Goal: Ask a question

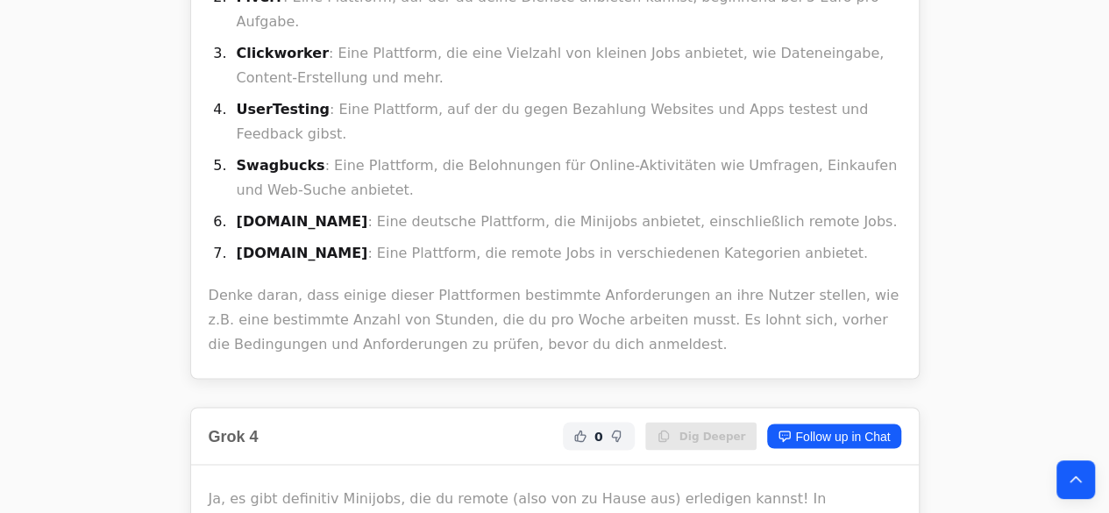
scroll to position [4496, 0]
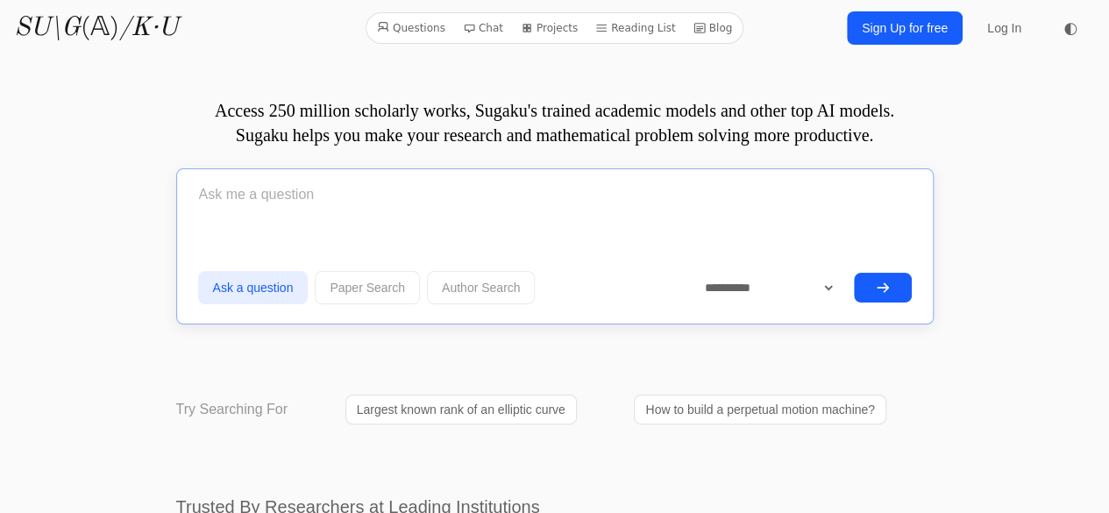
drag, startPoint x: 428, startPoint y: 209, endPoint x: 436, endPoint y: 213, distance: 9.4
click at [428, 209] on input "text" at bounding box center [554, 195] width 713 height 44
type input "w"
type input "wieso a4 und a5 [PERSON_NAME] für c klasse"
click at [486, 178] on input "wieso a4 und a5 gegner für c klasse" at bounding box center [554, 195] width 713 height 44
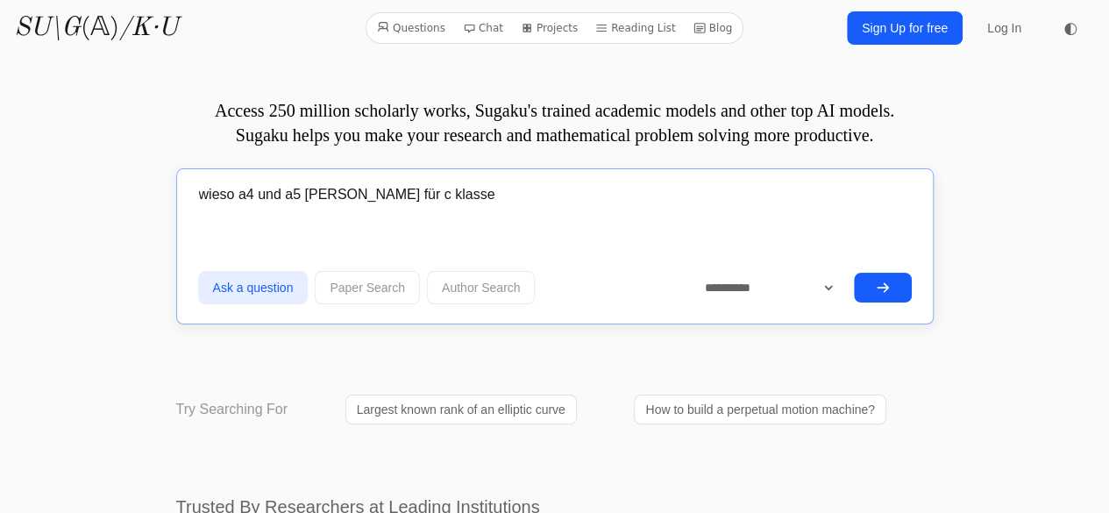
click at [864, 296] on button "submit" at bounding box center [883, 288] width 58 height 30
click at [868, 285] on button "submit" at bounding box center [883, 288] width 58 height 30
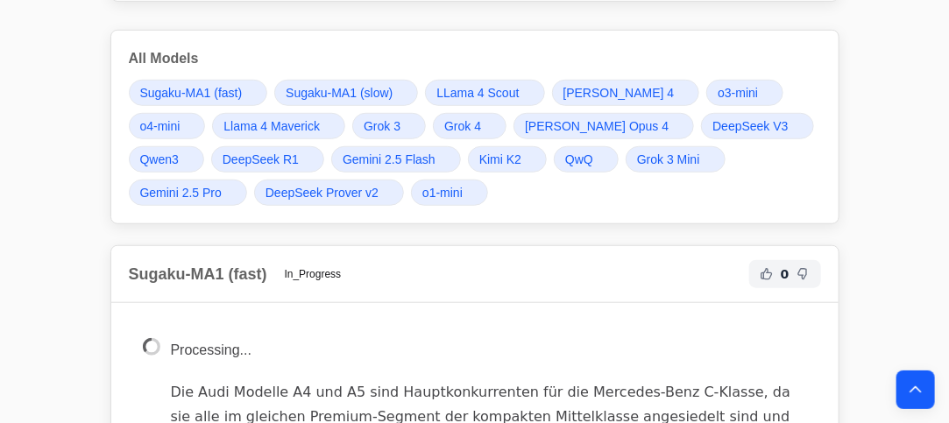
scroll to position [741, 0]
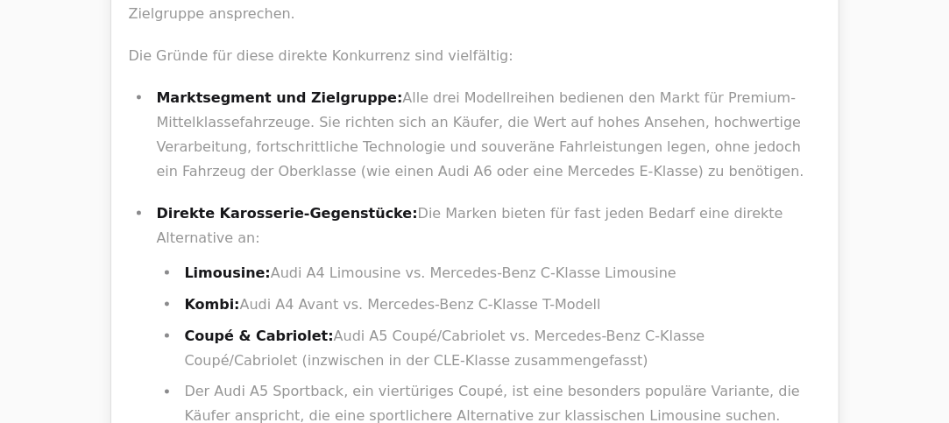
click at [330, 261] on li "Limousine: Audi A4 Limousine vs. Mercedes-Benz C-Klasse Limousine" at bounding box center [501, 273] width 642 height 25
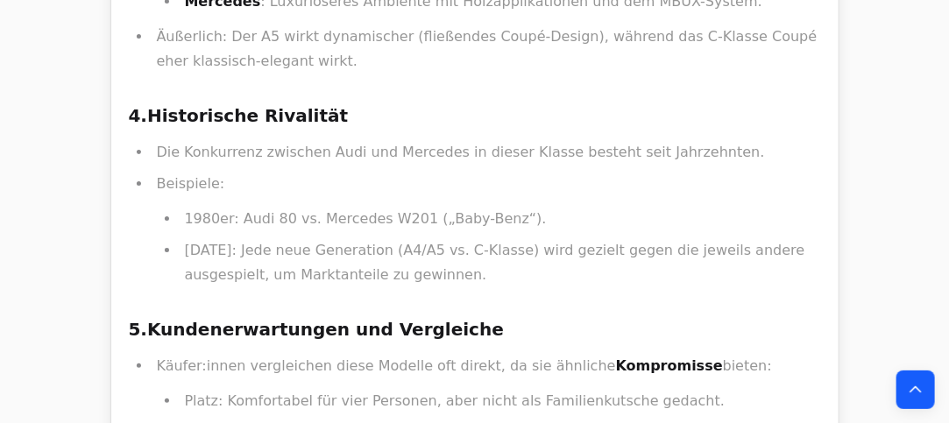
scroll to position [13346, 0]
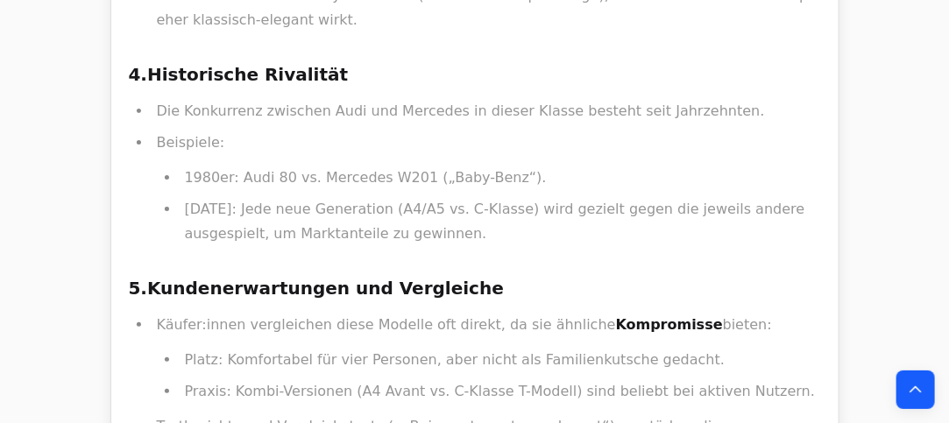
drag, startPoint x: 348, startPoint y: 79, endPoint x: 481, endPoint y: 123, distance: 140.2
drag, startPoint x: 550, startPoint y: 131, endPoint x: 340, endPoint y: 60, distance: 221.5
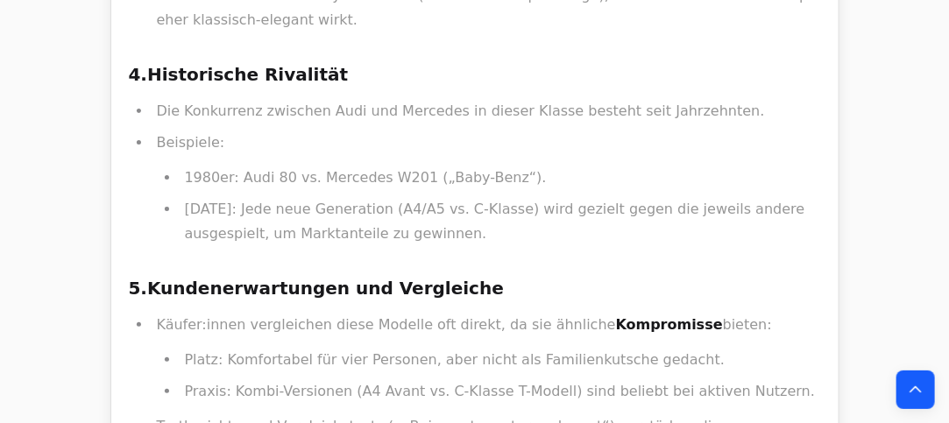
drag, startPoint x: 330, startPoint y: 47, endPoint x: 614, endPoint y: 138, distance: 299.1
drag, startPoint x: 617, startPoint y: 134, endPoint x: 703, endPoint y: 163, distance: 90.6
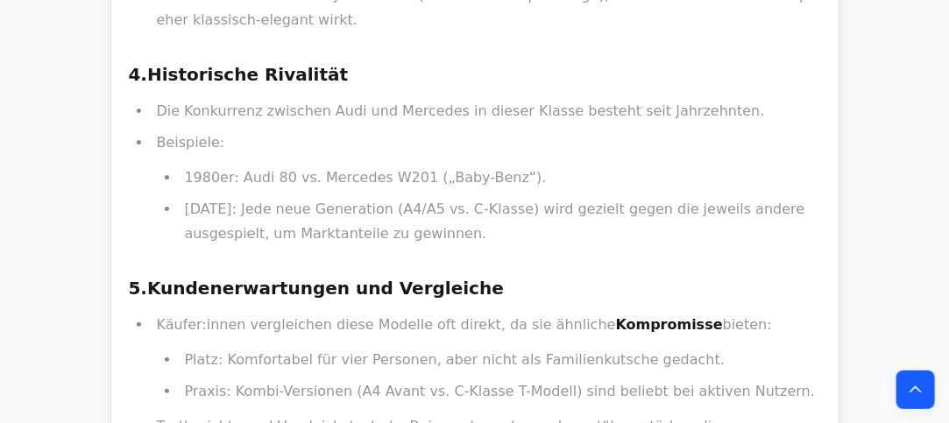
drag, startPoint x: 515, startPoint y: 82, endPoint x: 319, endPoint y: 38, distance: 201.3
drag, startPoint x: 476, startPoint y: 121, endPoint x: 687, endPoint y: 177, distance: 218.5
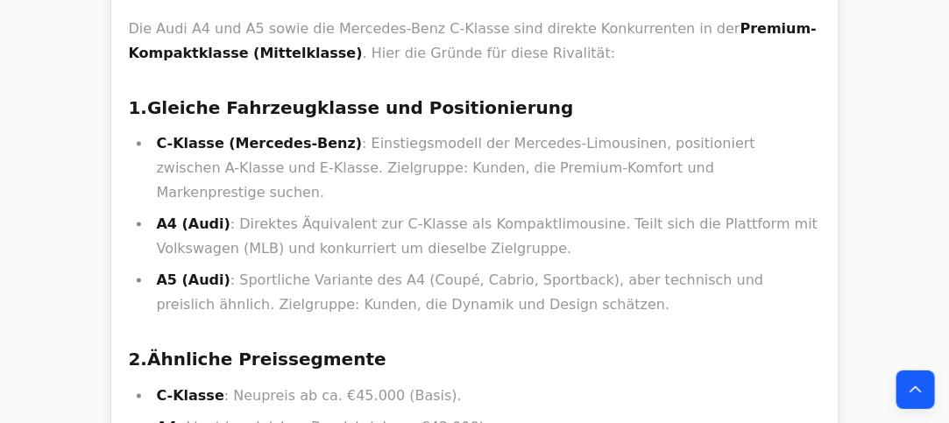
scroll to position [14409, 0]
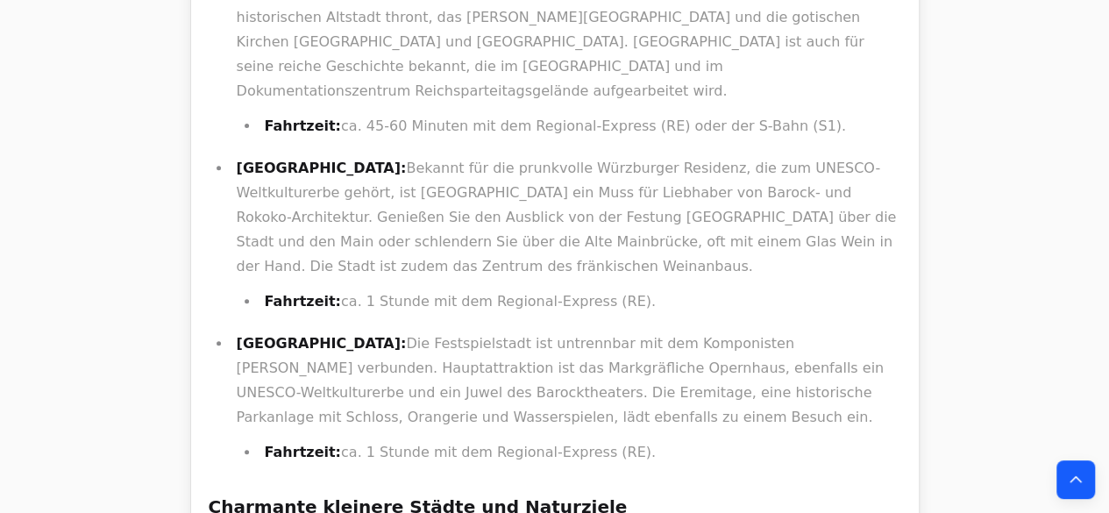
scroll to position [3465, 0]
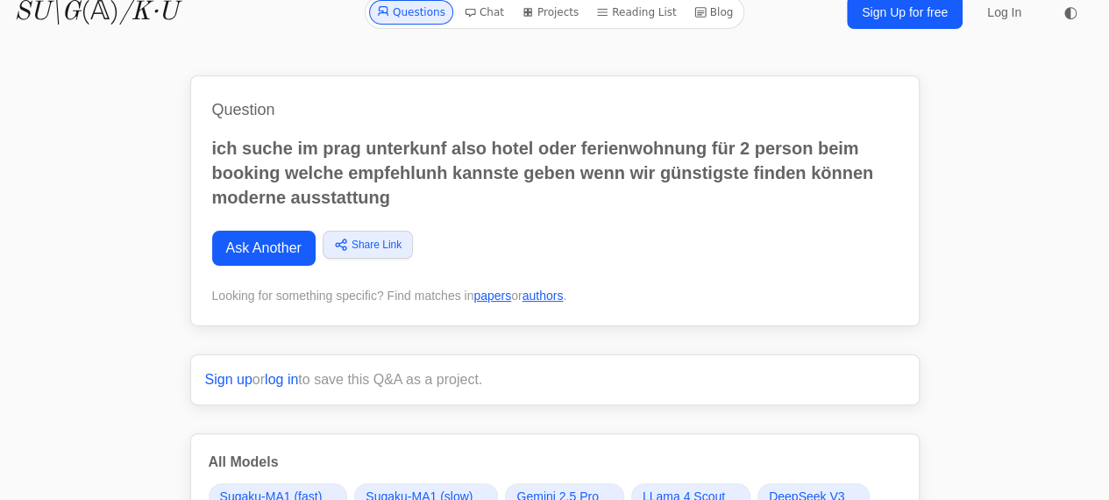
scroll to position [436, 0]
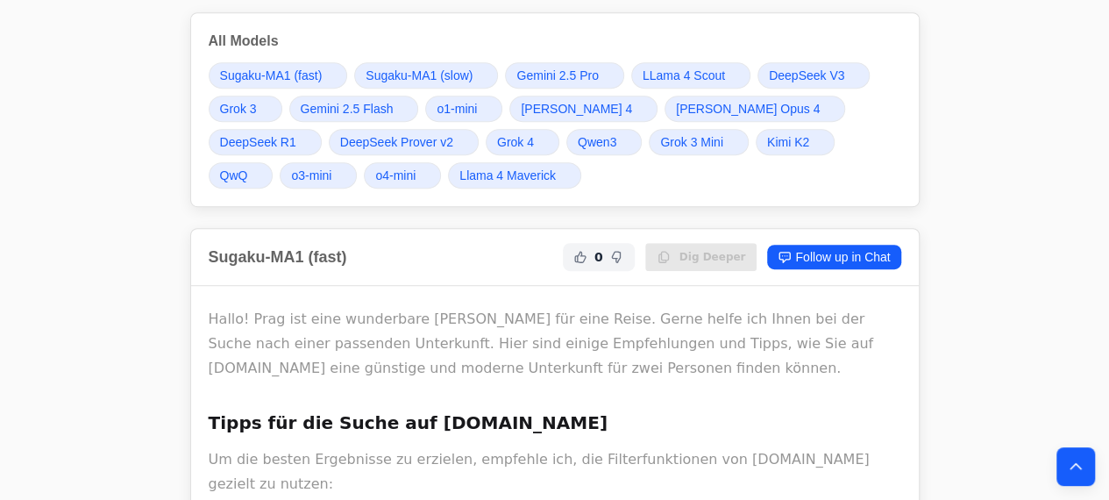
click at [375, 176] on span "o4-mini" at bounding box center [395, 176] width 40 height 18
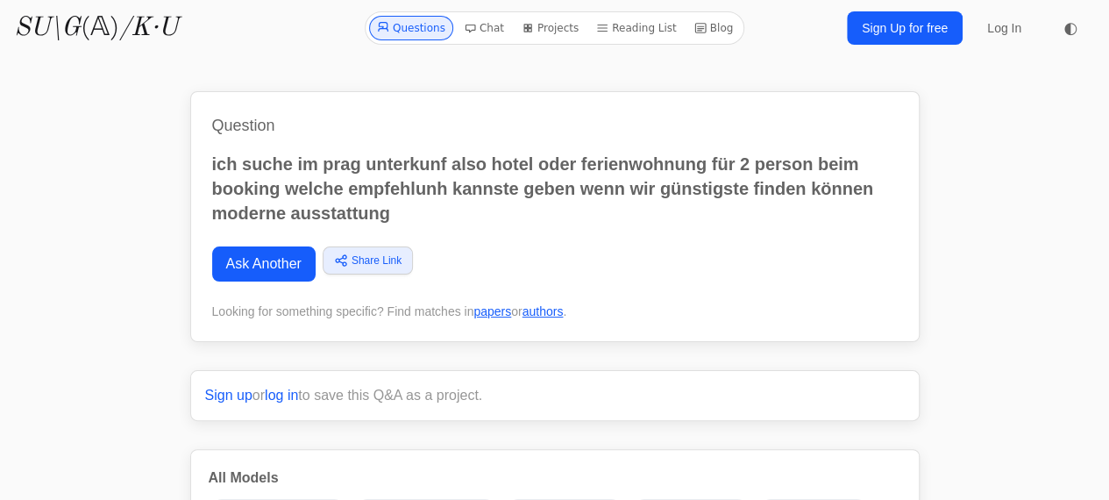
scroll to position [436, 0]
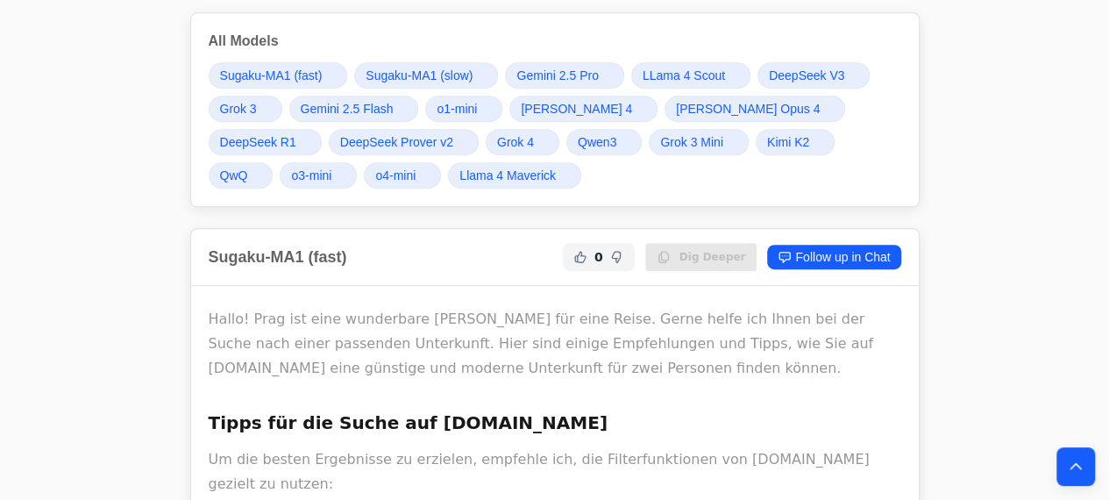
click at [322, 129] on link "DeepSeek R1" at bounding box center [265, 142] width 113 height 26
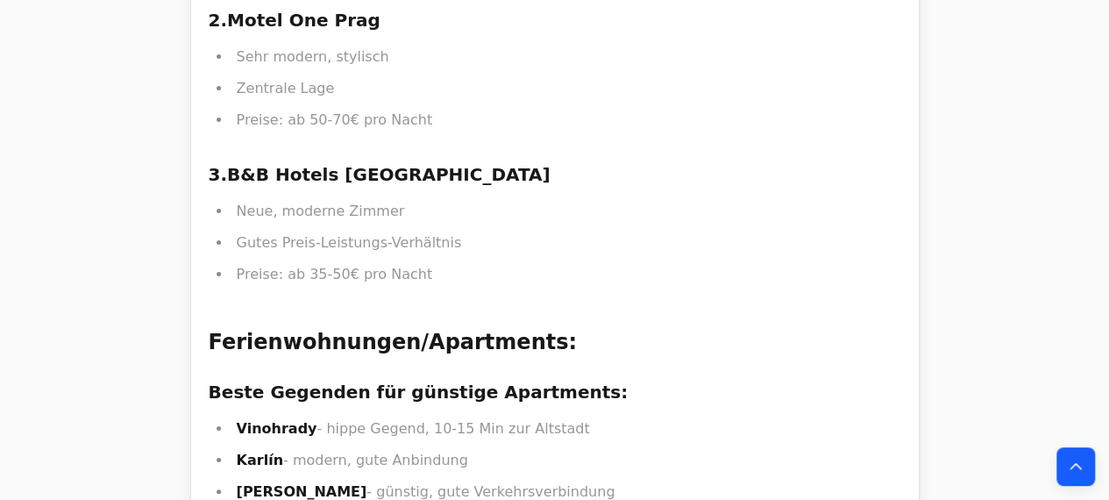
scroll to position [17009, 0]
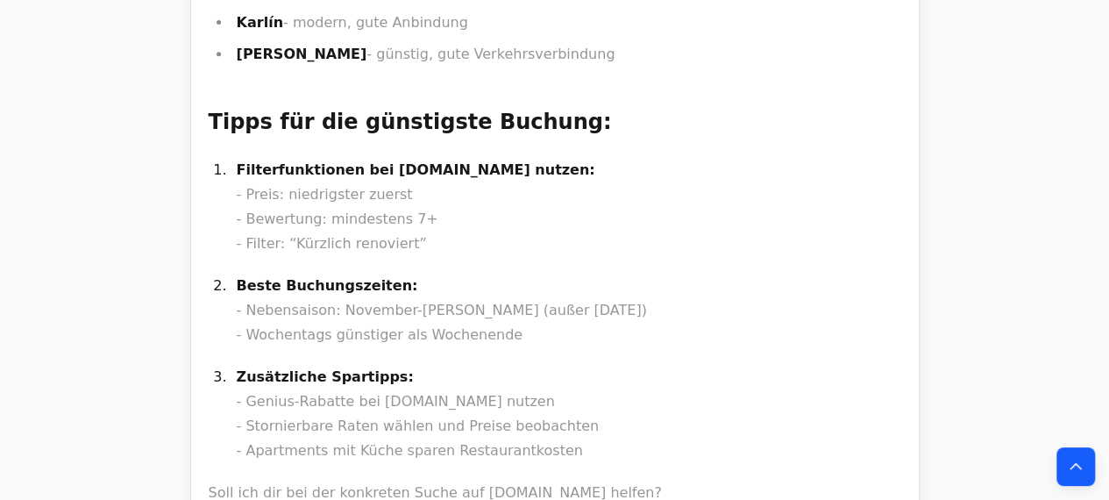
drag, startPoint x: 608, startPoint y: 117, endPoint x: 607, endPoint y: 105, distance: 11.4
drag, startPoint x: 607, startPoint y: 105, endPoint x: 515, endPoint y: 120, distance: 93.2
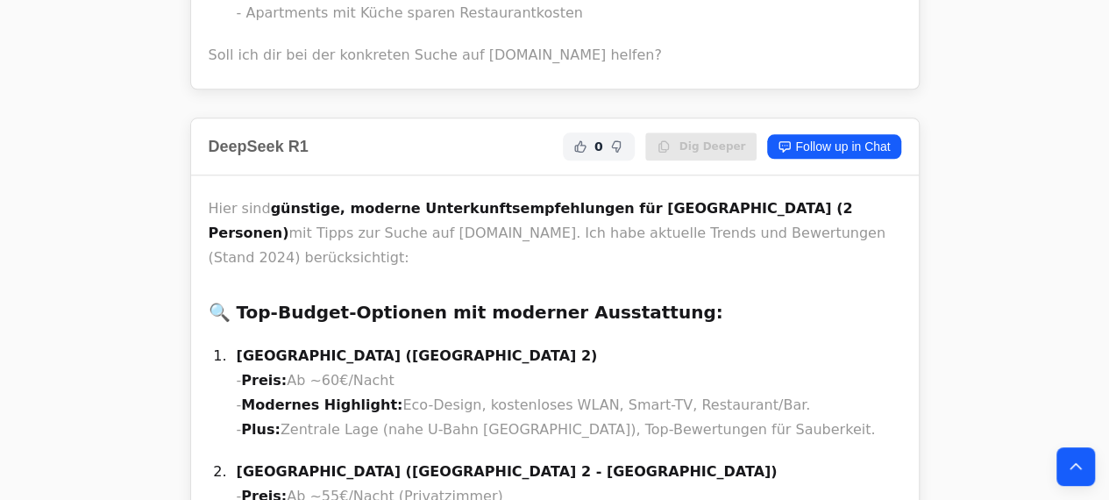
drag, startPoint x: 529, startPoint y: 117, endPoint x: 465, endPoint y: 127, distance: 64.8
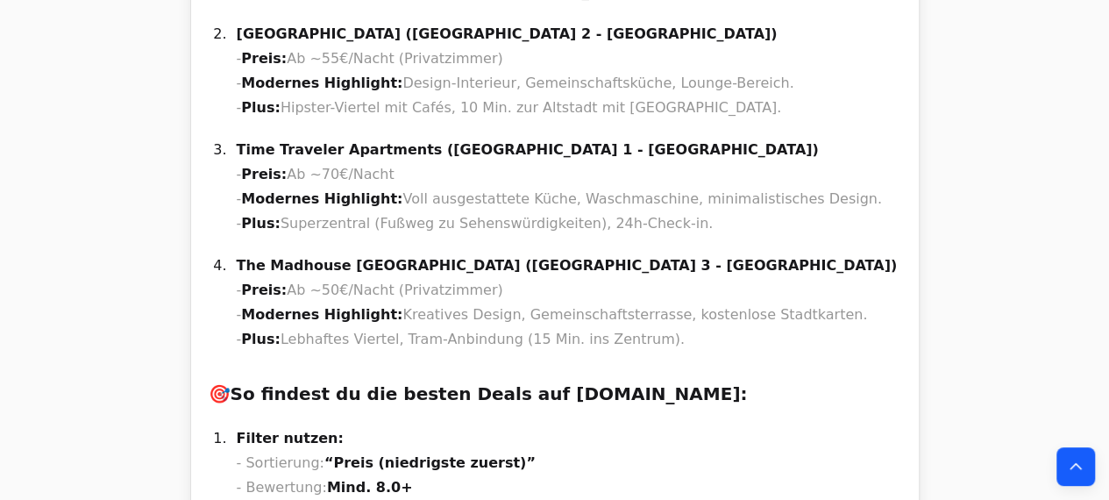
scroll to position [18321, 0]
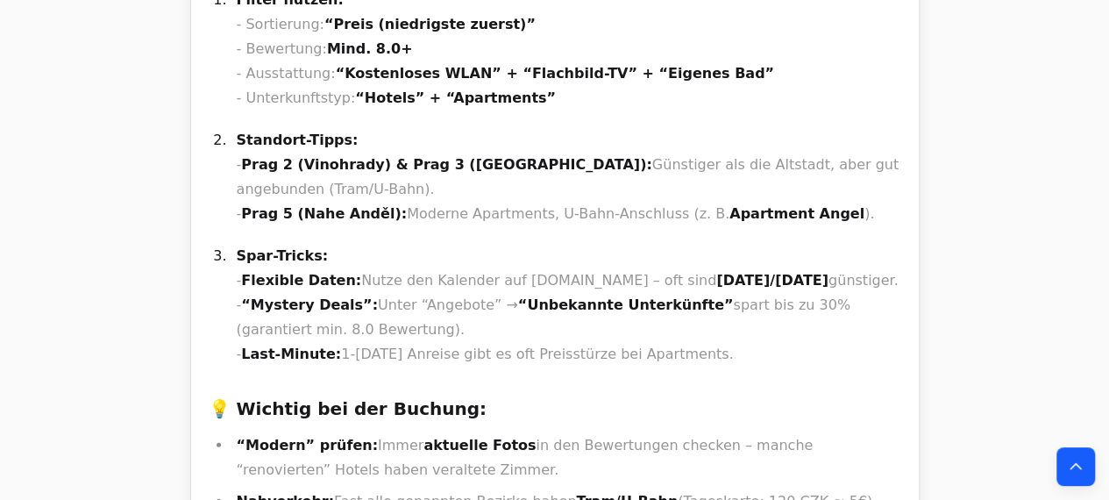
drag, startPoint x: 367, startPoint y: 193, endPoint x: 358, endPoint y: 206, distance: 16.3
drag, startPoint x: 370, startPoint y: 194, endPoint x: 247, endPoint y: 191, distance: 122.7
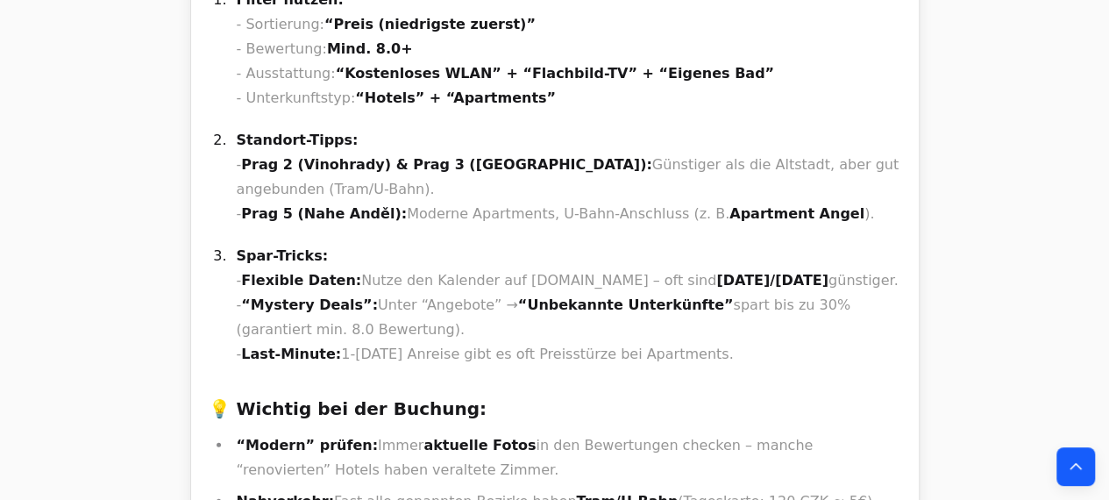
copy strong "Ibis Praha Old Town"
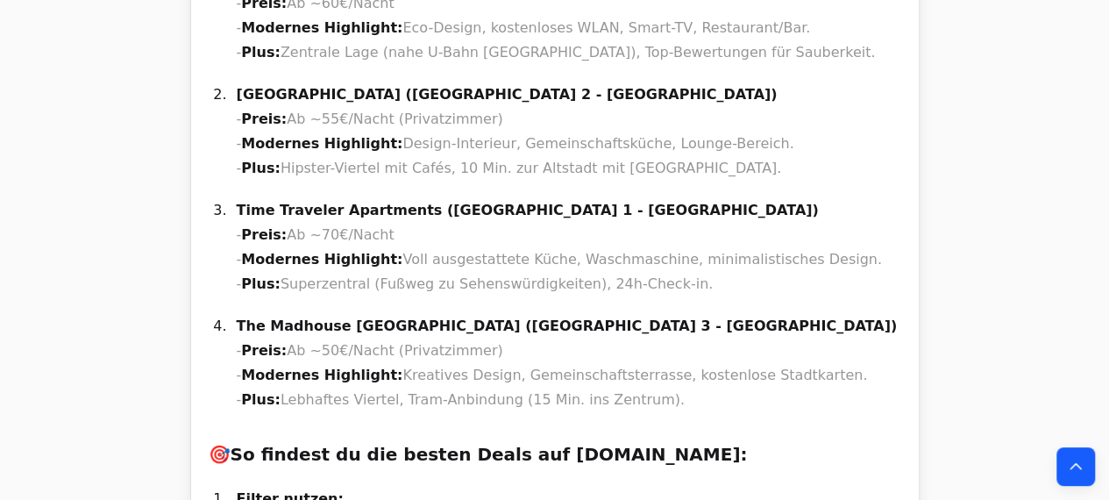
scroll to position [17009, 0]
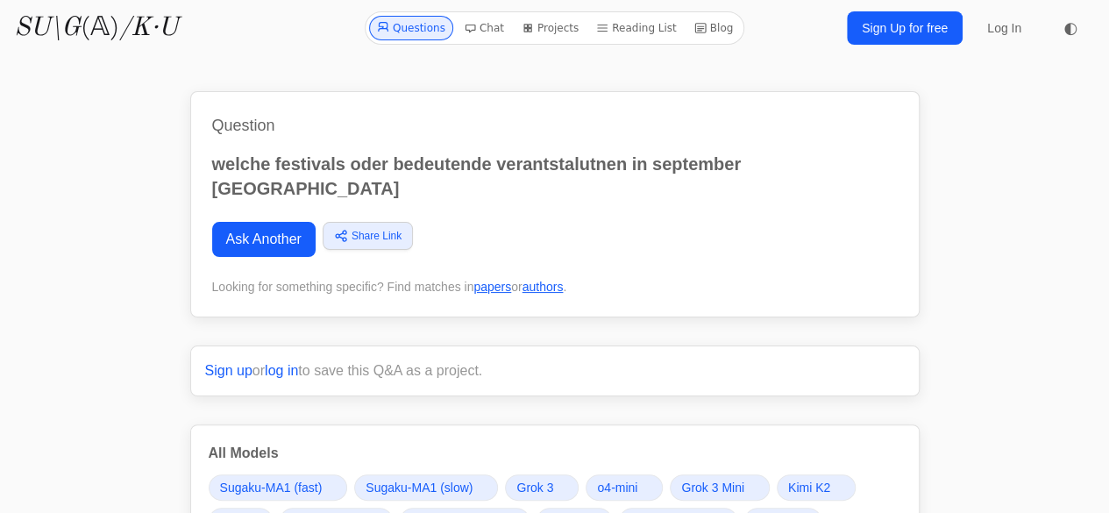
click at [290, 222] on link "Ask Another" at bounding box center [263, 239] width 103 height 35
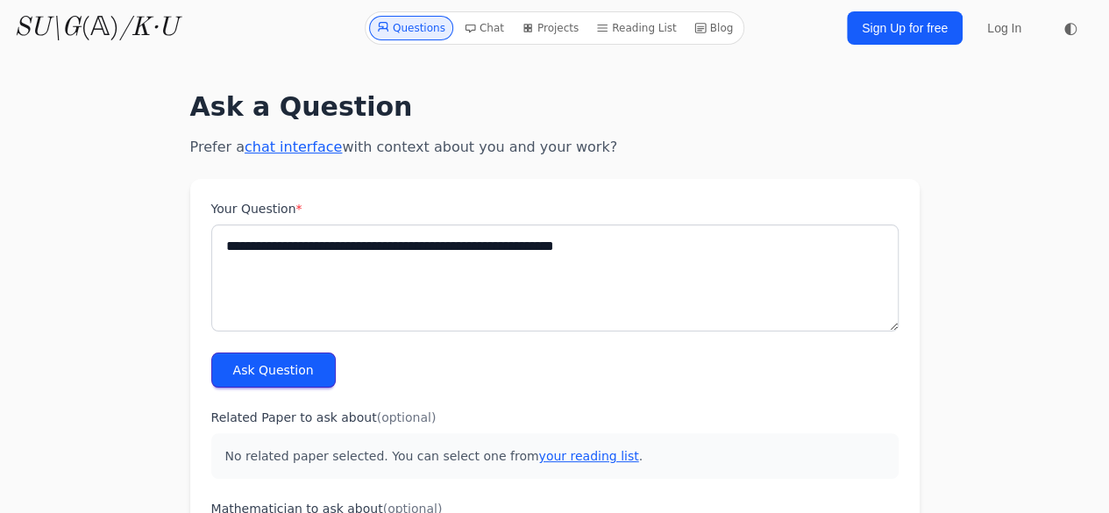
click at [274, 246] on textarea "**********" at bounding box center [554, 277] width 687 height 107
type textarea "**********"
click at [252, 368] on button "Ask Question" at bounding box center [273, 369] width 124 height 35
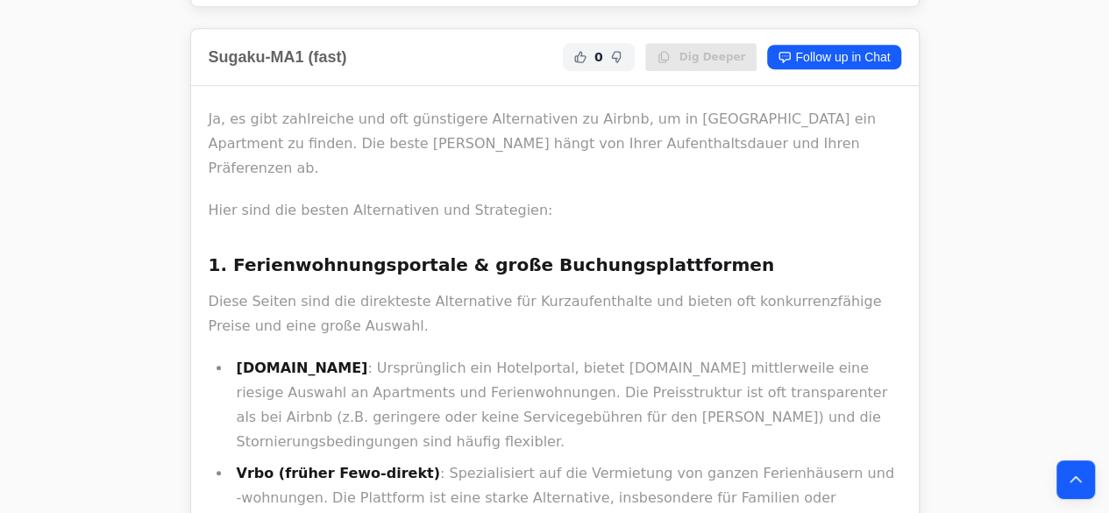
scroll to position [649, 0]
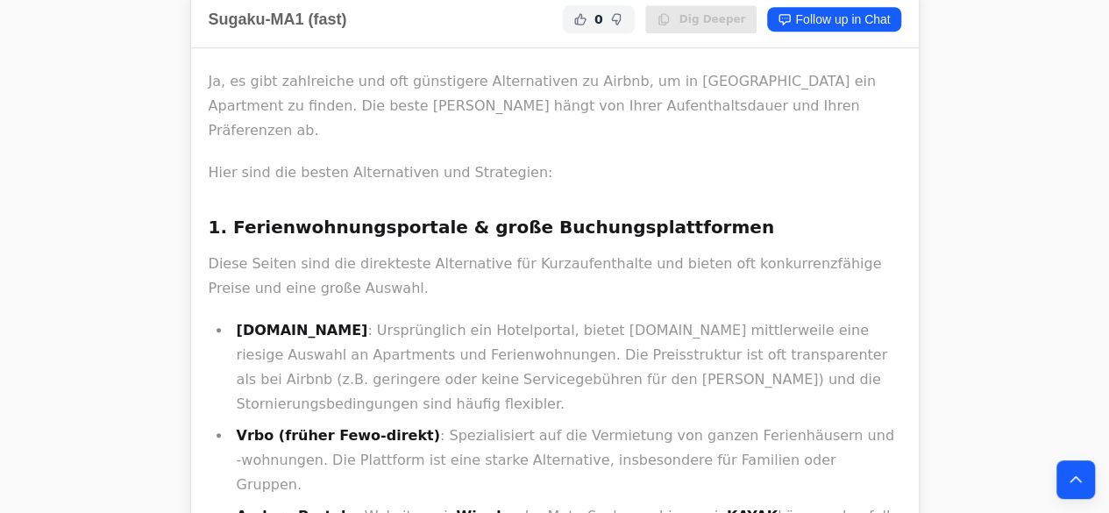
click at [254, 427] on strong "Vrbo (früher Fewo-direkt)" at bounding box center [338, 435] width 203 height 17
copy strong "Vrbo"
